Goal: Transaction & Acquisition: Purchase product/service

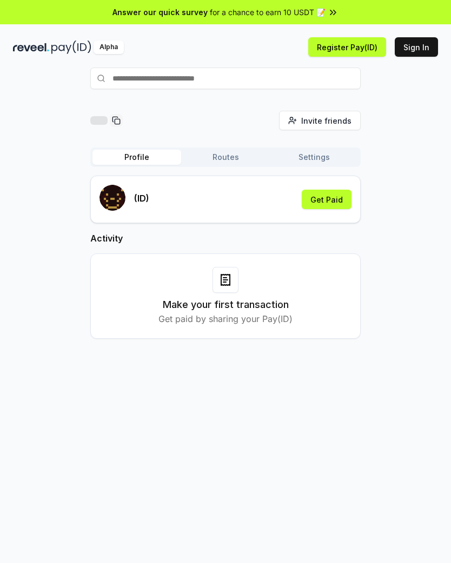
click at [249, 78] on input "text" at bounding box center [225, 79] width 270 height 22
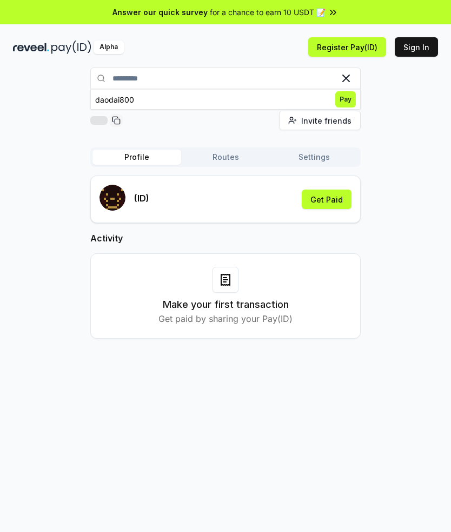
type input "*********"
click at [347, 96] on span "Pay" at bounding box center [345, 99] width 21 height 16
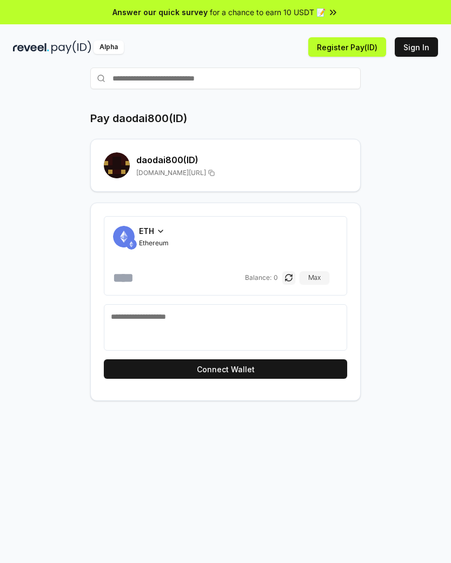
click at [162, 230] on icon at bounding box center [160, 231] width 9 height 9
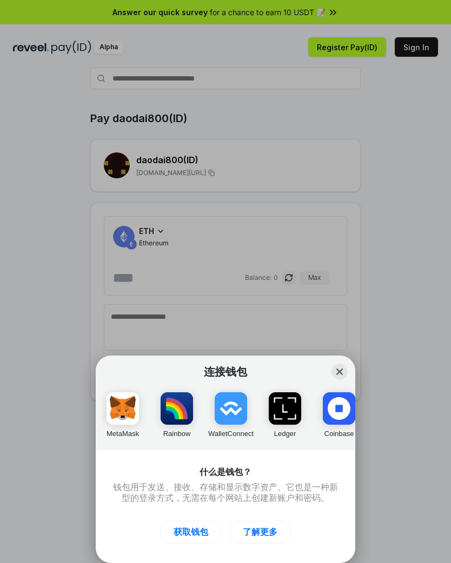
click at [344, 369] on button "Close" at bounding box center [339, 372] width 16 height 16
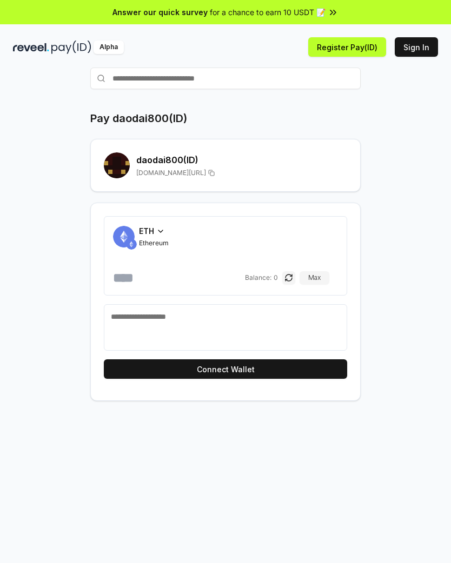
click at [324, 277] on button "Max" at bounding box center [314, 277] width 30 height 13
click at [329, 276] on button "Max" at bounding box center [314, 277] width 30 height 13
click at [329, 279] on button "Max" at bounding box center [314, 277] width 30 height 13
click at [328, 279] on button "Max" at bounding box center [314, 277] width 30 height 13
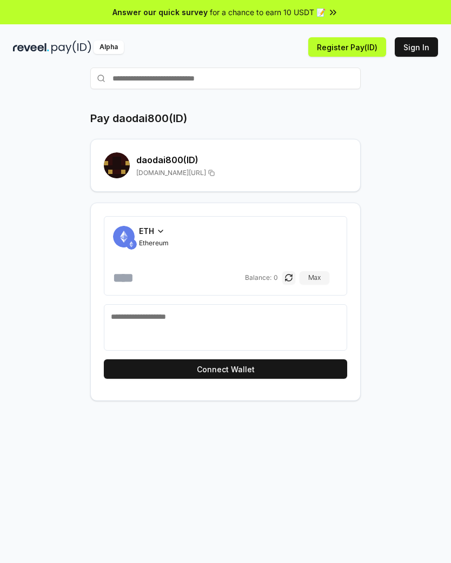
click at [327, 279] on button "Max" at bounding box center [314, 277] width 30 height 13
click at [327, 281] on button "Max" at bounding box center [314, 277] width 30 height 13
click at [158, 232] on icon at bounding box center [160, 231] width 9 height 9
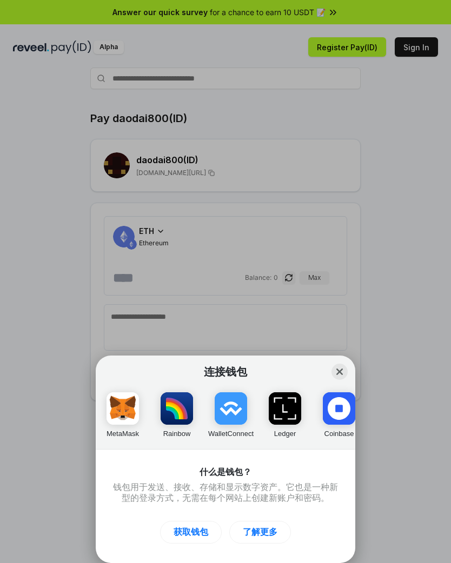
scroll to position [0, -4]
click at [404, 335] on div "连接钱包 Close MetaMask Rainbow WalletConnect Ledger Coinbase Argent 什么是钱包？ 钱包用于发送、…" at bounding box center [225, 281] width 667 height 779
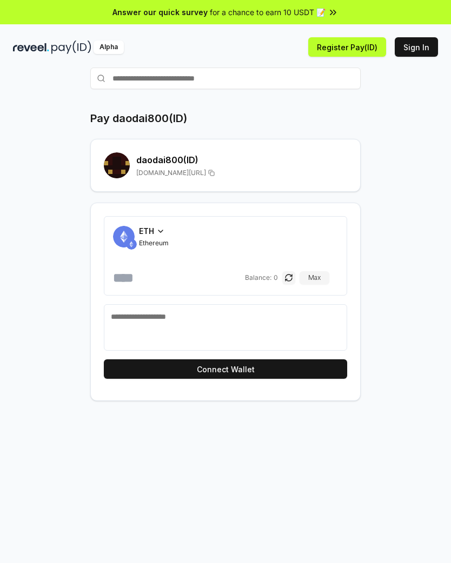
click at [357, 46] on button "Register Pay(ID)" at bounding box center [347, 46] width 78 height 19
